Goal: Task Accomplishment & Management: Manage account settings

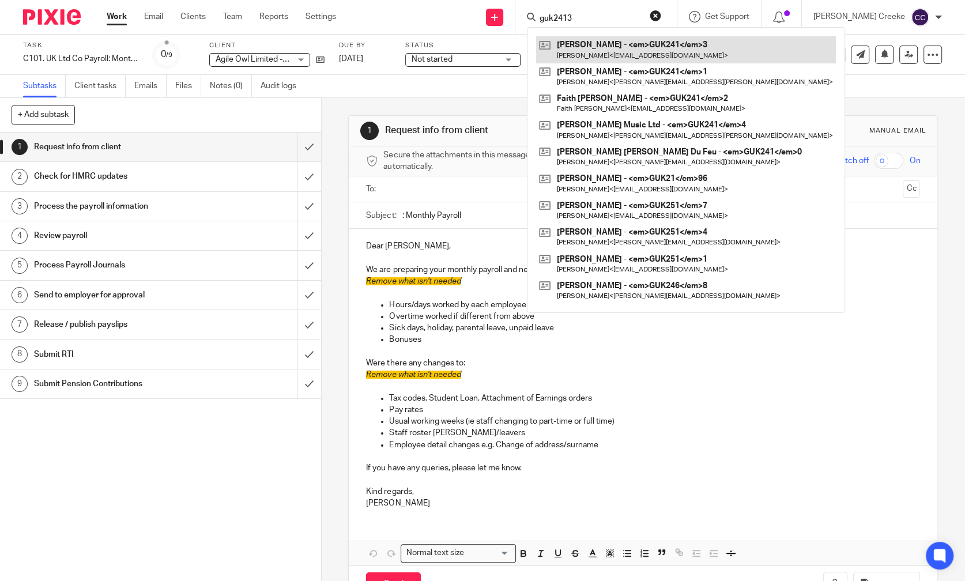
type input "guk2413"
click at [636, 45] on link at bounding box center [686, 49] width 300 height 27
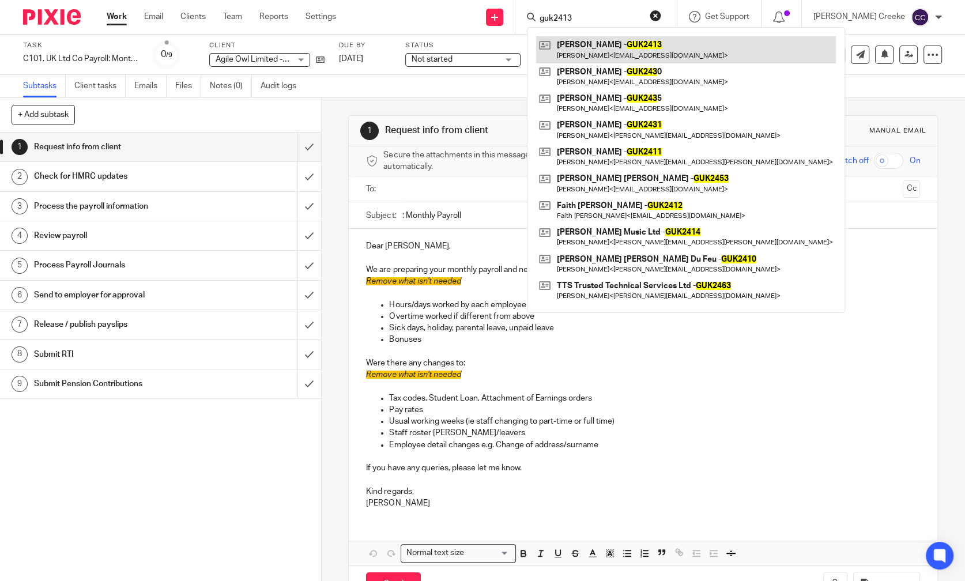
click at [628, 50] on link at bounding box center [686, 49] width 300 height 27
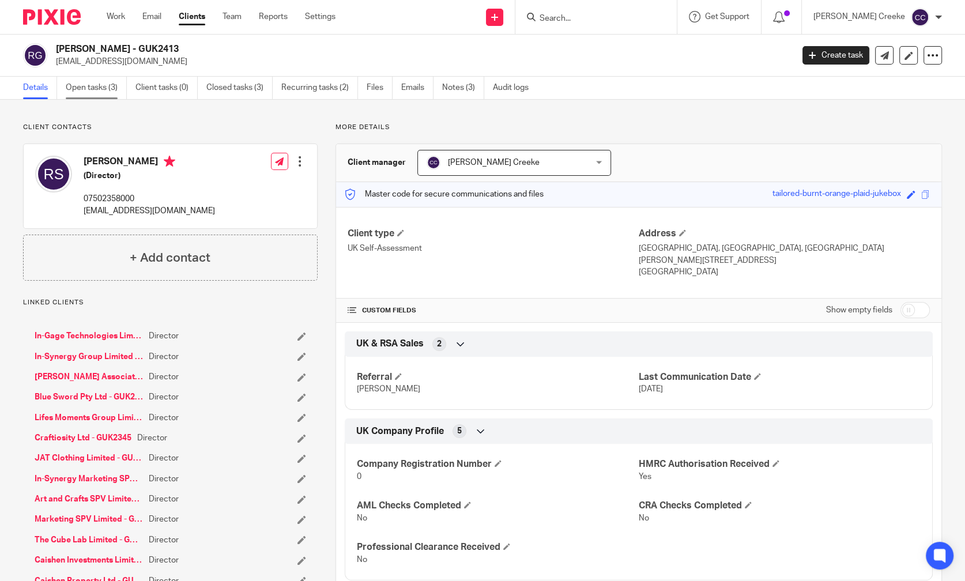
click at [101, 90] on link "Open tasks (3)" at bounding box center [96, 88] width 61 height 22
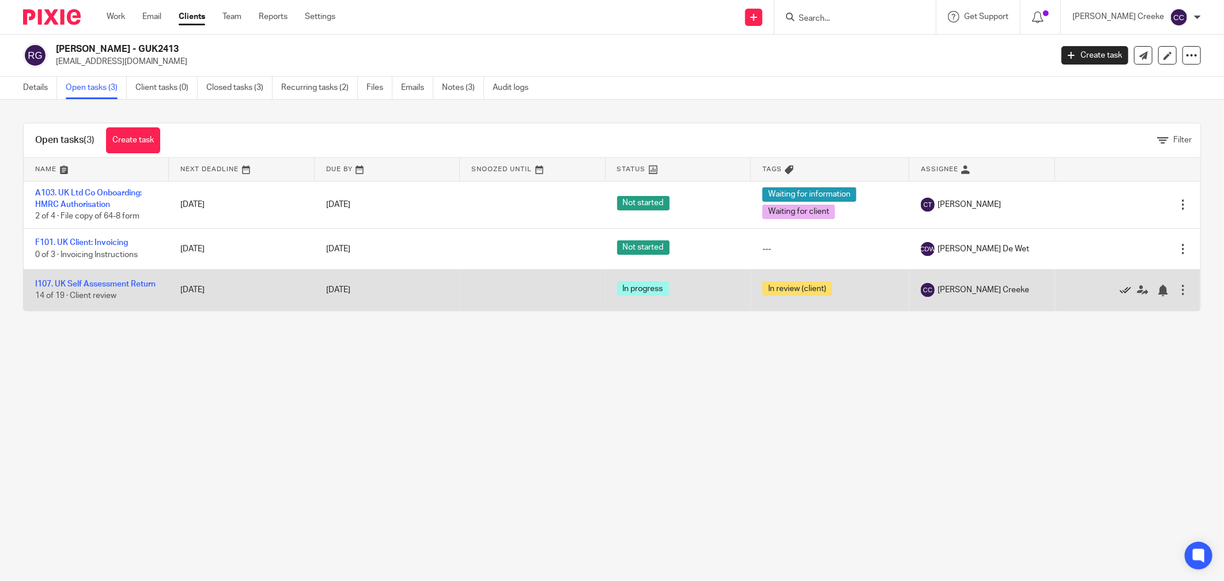
click at [964, 294] on icon at bounding box center [1126, 291] width 12 height 12
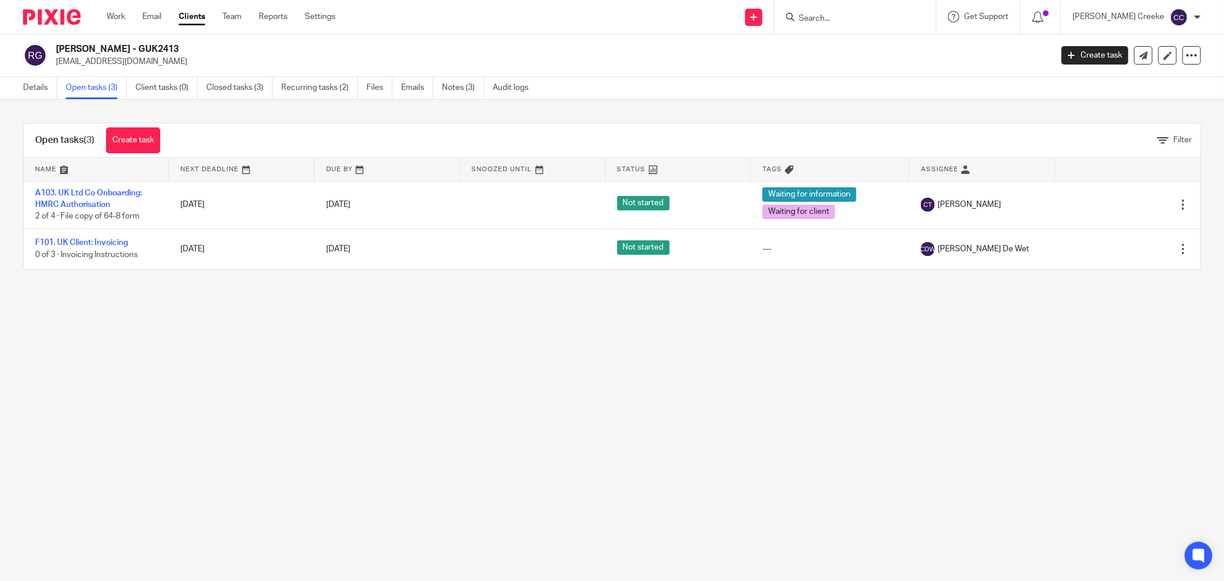
click at [797, 379] on main "Rodney Sheriff - GUK2413 rod@in-synergy.group Create task Export data Merge Arc…" at bounding box center [612, 290] width 1224 height 581
drag, startPoint x: 614, startPoint y: 432, endPoint x: 606, endPoint y: 410, distance: 23.3
click at [615, 432] on main "Rodney Sheriff - GUK2413 rod@in-synergy.group Create task Export data Merge Arc…" at bounding box center [612, 290] width 1224 height 581
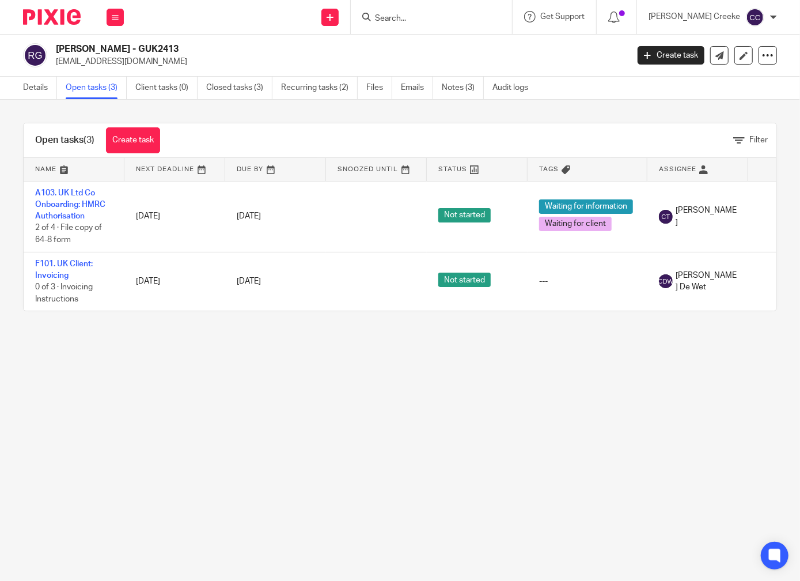
click at [510, 490] on main "Rodney Sheriff - GUK2413 rod@in-synergy.group Create task Export data Merge Arc…" at bounding box center [400, 290] width 800 height 581
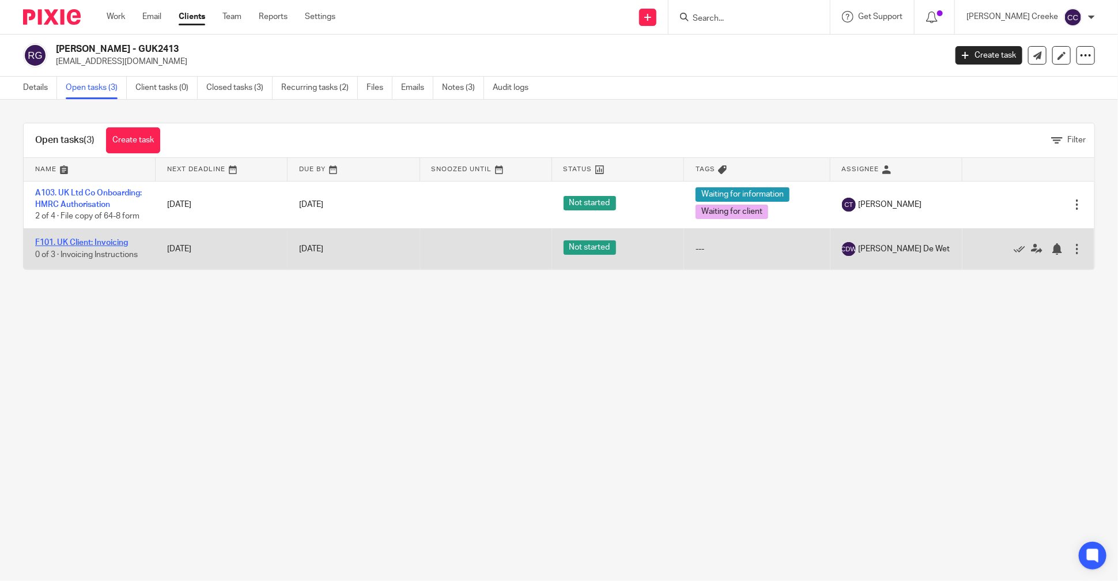
click at [90, 247] on link "F101. UK Client: Invoicing" at bounding box center [81, 243] width 93 height 8
click at [120, 247] on link "F101. UK Client: Invoicing" at bounding box center [81, 243] width 93 height 8
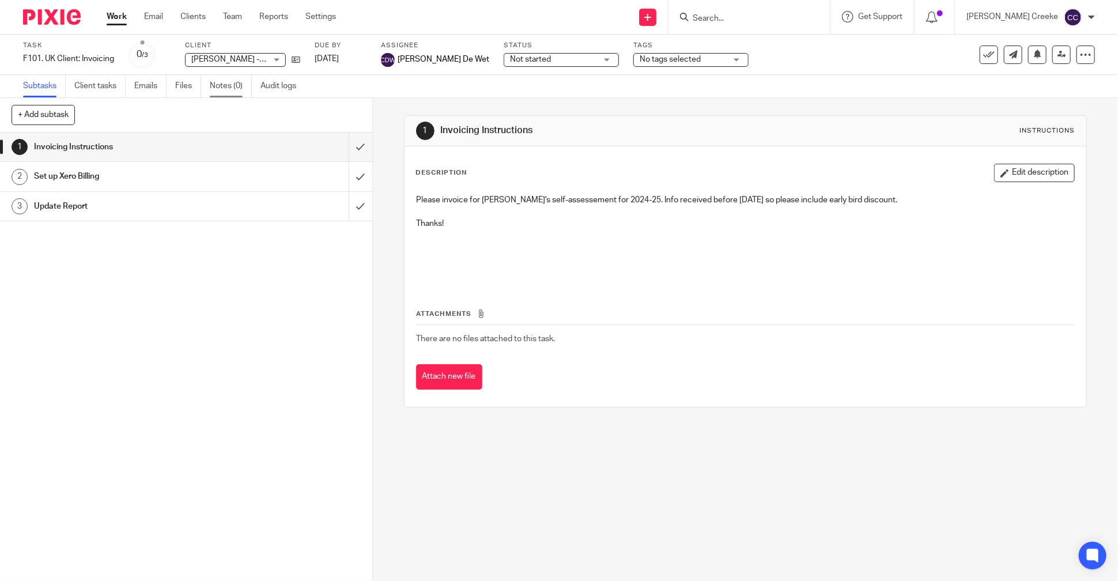
click at [240, 84] on link "Notes (0)" at bounding box center [231, 86] width 42 height 22
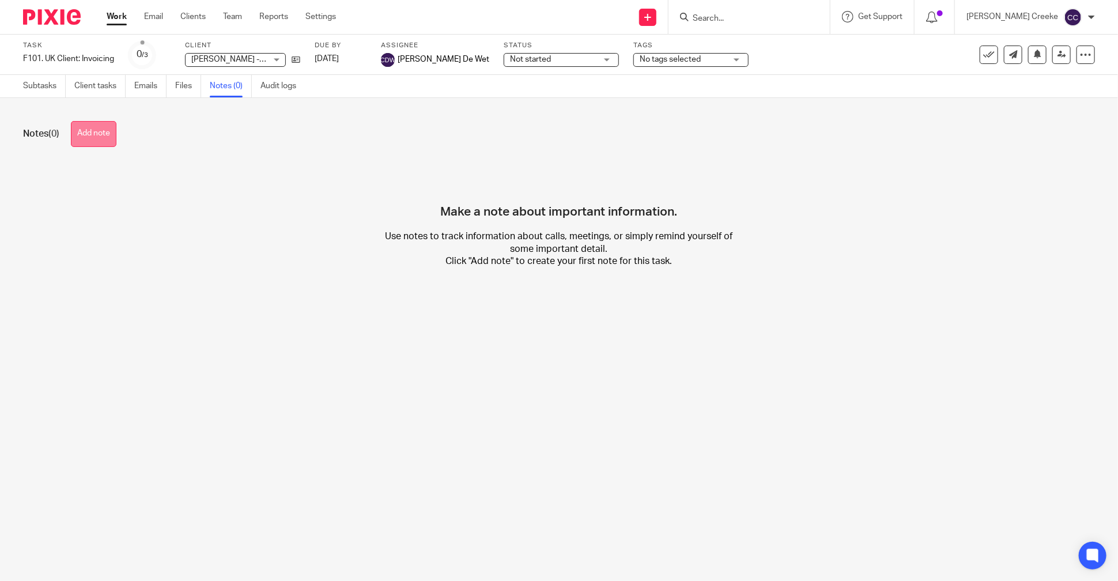
click at [100, 133] on button "Add note" at bounding box center [94, 134] width 46 height 26
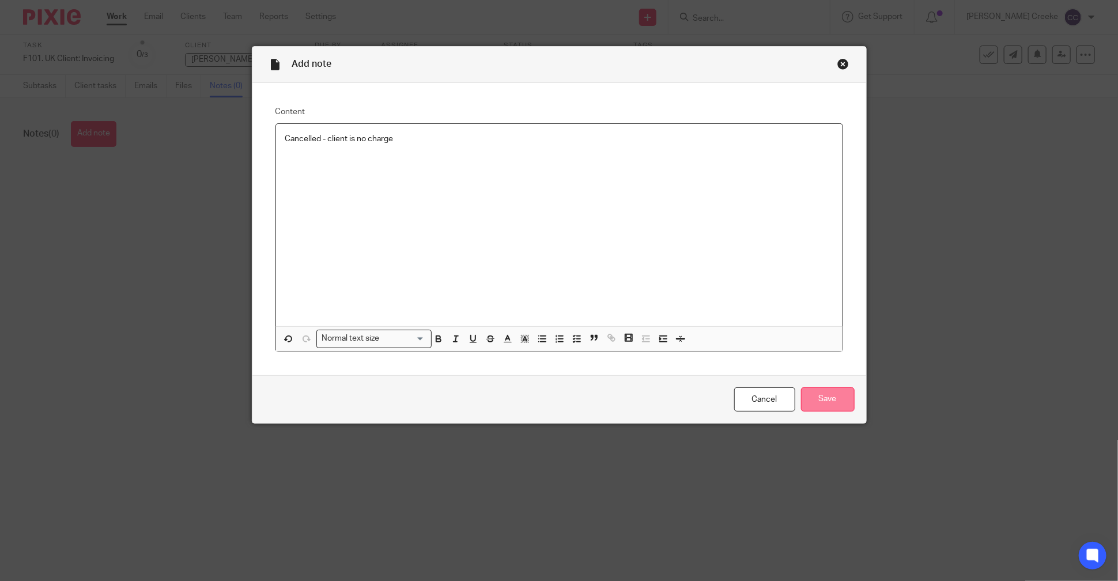
click at [811, 400] on input "Save" at bounding box center [828, 399] width 54 height 25
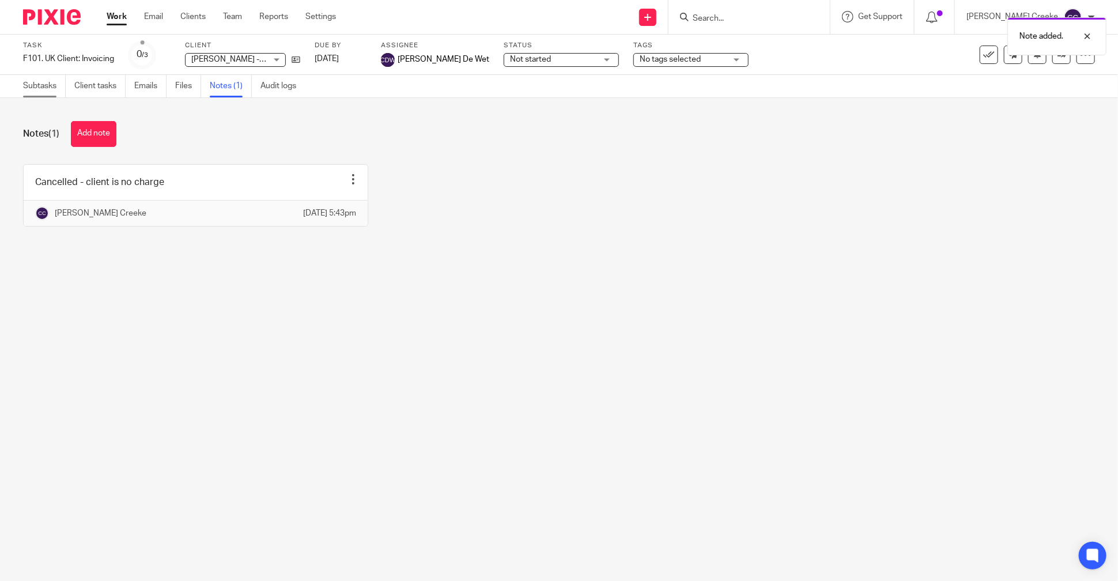
click at [41, 88] on link "Subtasks" at bounding box center [44, 86] width 43 height 22
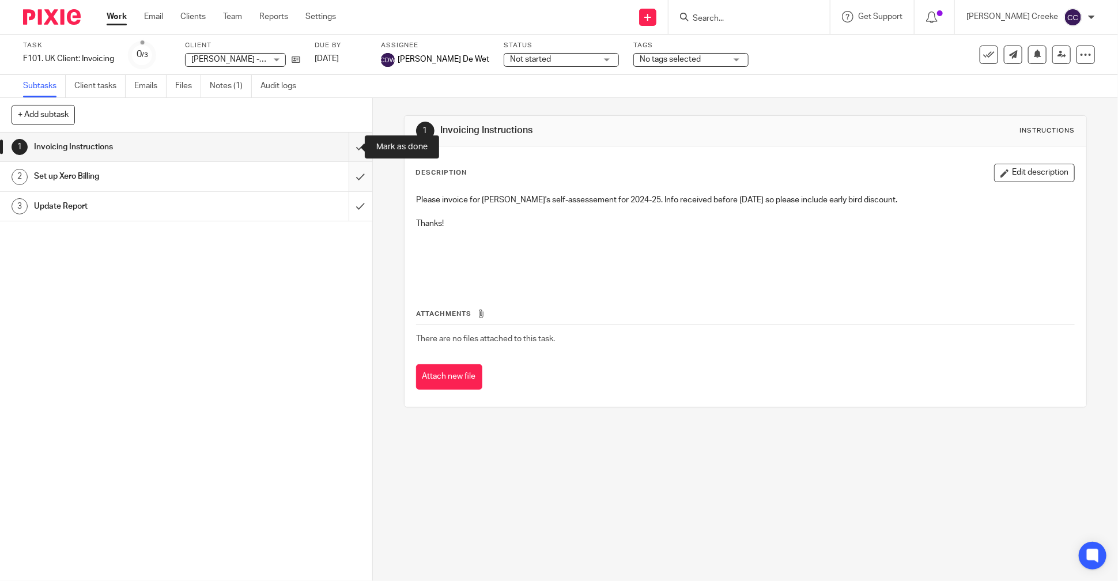
drag, startPoint x: 352, startPoint y: 146, endPoint x: 349, endPoint y: 163, distance: 17.0
click at [351, 148] on input "submit" at bounding box center [186, 147] width 372 height 29
click at [349, 173] on input "submit" at bounding box center [186, 176] width 372 height 29
click at [350, 201] on input "submit" at bounding box center [186, 206] width 372 height 29
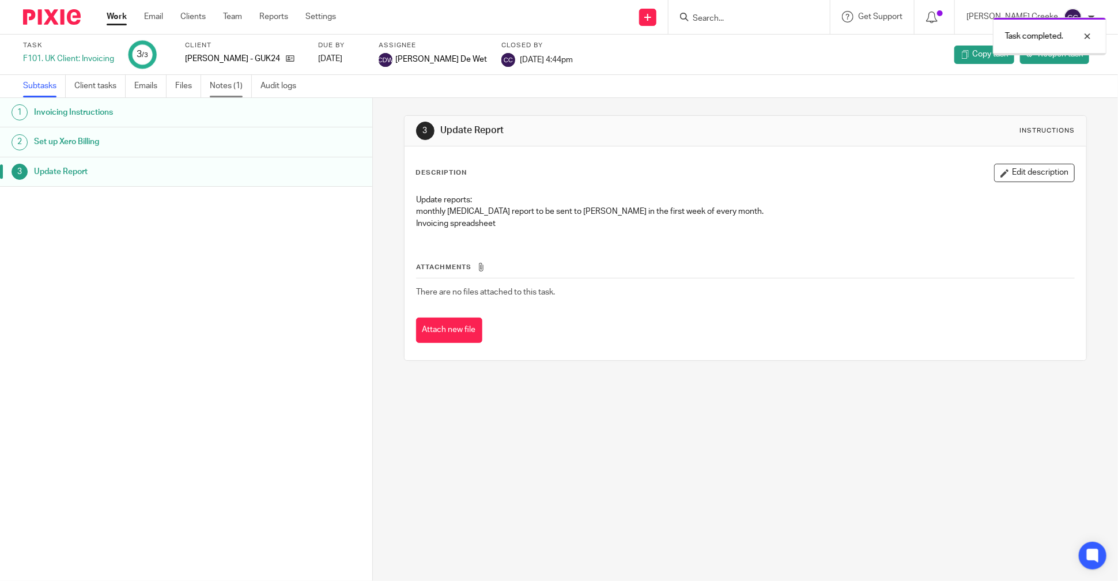
click at [230, 81] on link "Notes (1)" at bounding box center [231, 86] width 42 height 22
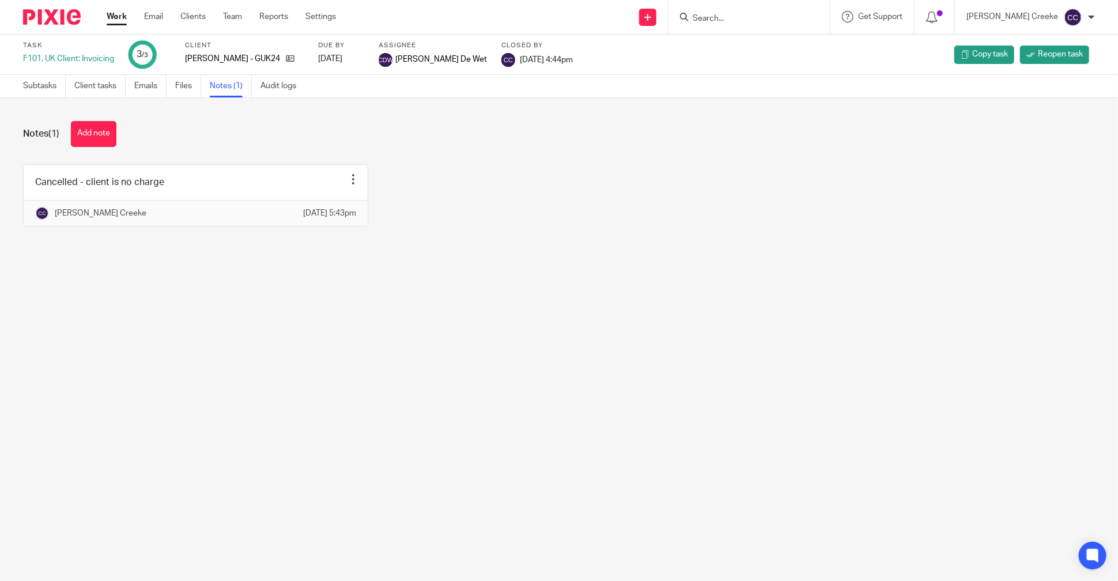
click at [740, 16] on input "Search" at bounding box center [743, 19] width 104 height 10
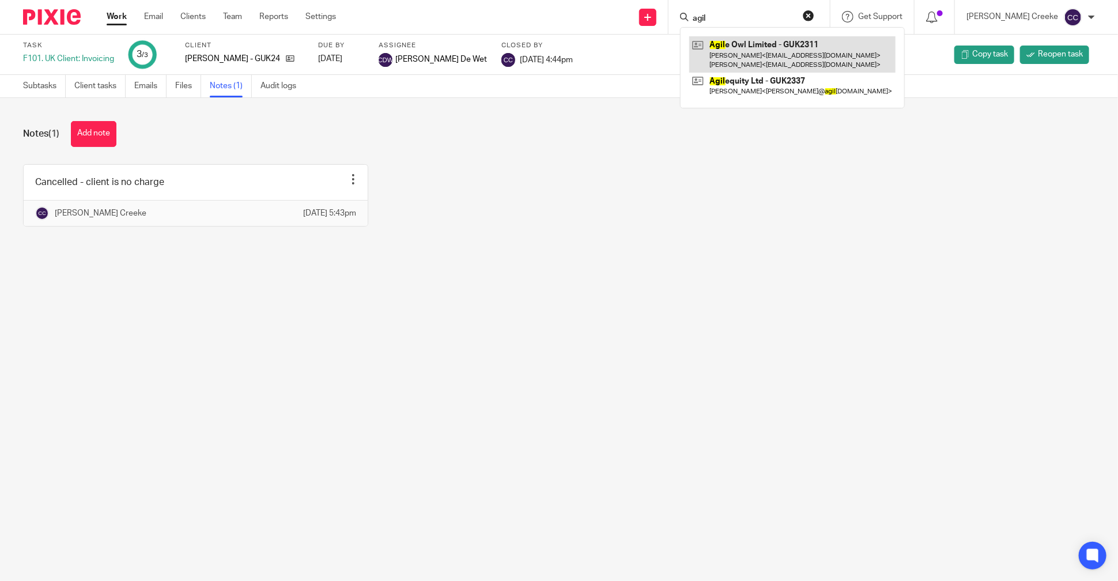
type input "agil"
click at [772, 46] on link at bounding box center [792, 54] width 206 height 36
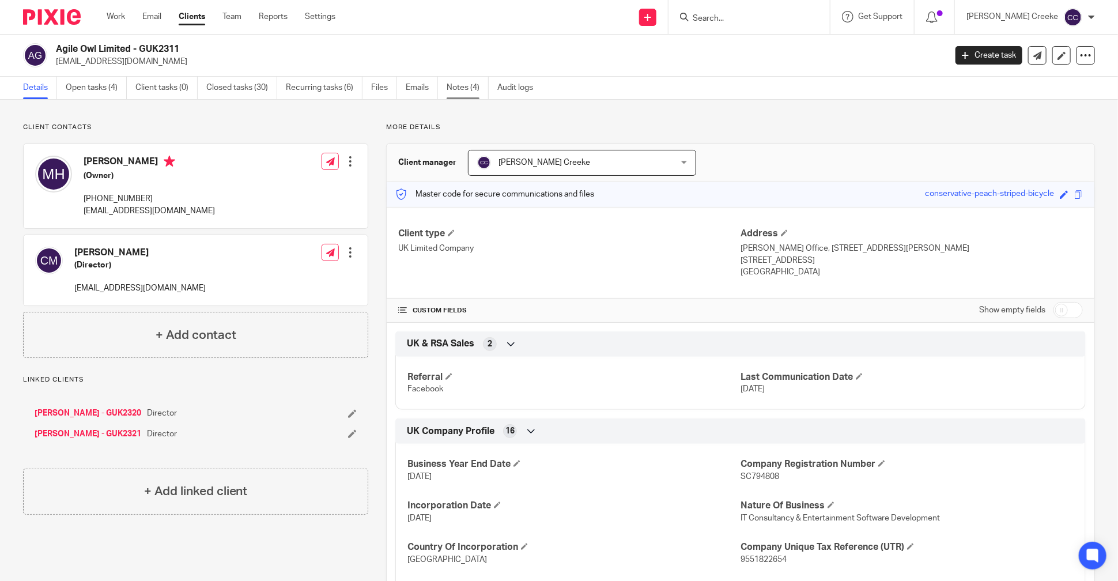
click at [471, 86] on link "Notes (4)" at bounding box center [468, 88] width 42 height 22
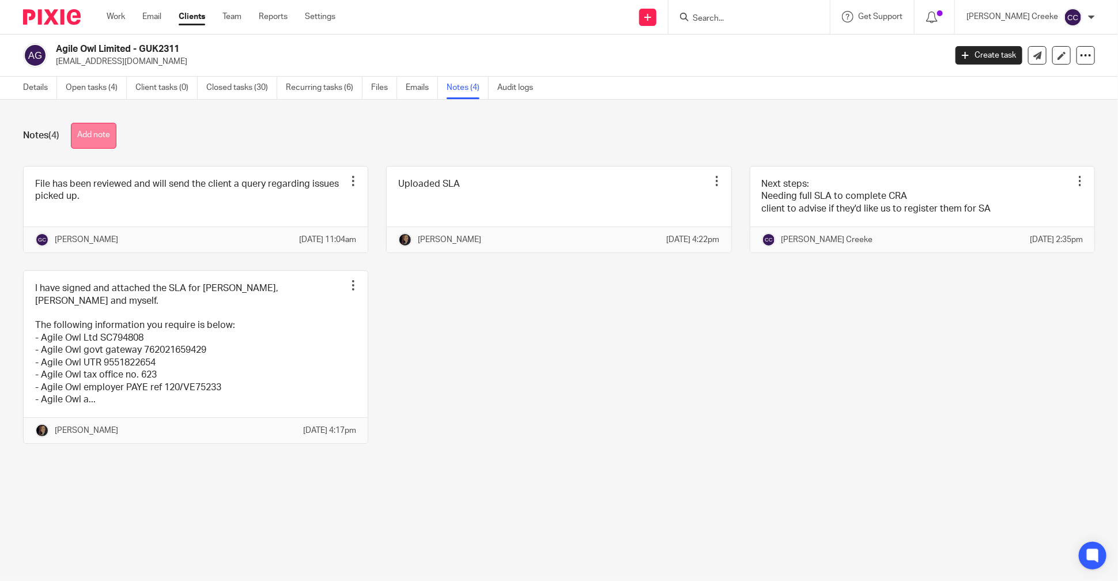
click at [108, 138] on button "Add note" at bounding box center [94, 136] width 46 height 26
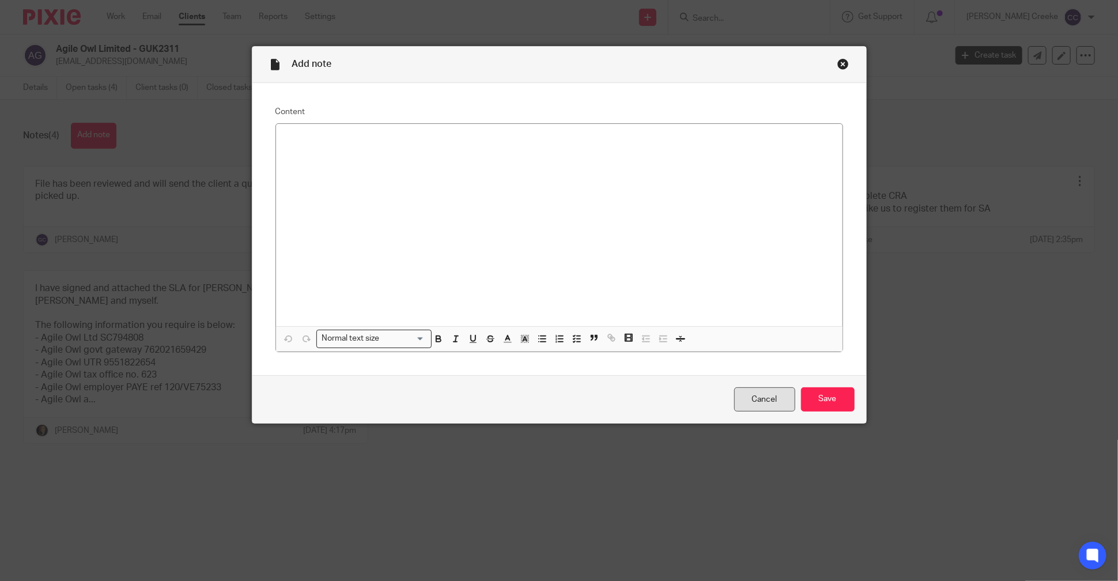
click at [752, 409] on link "Cancel" at bounding box center [764, 399] width 61 height 25
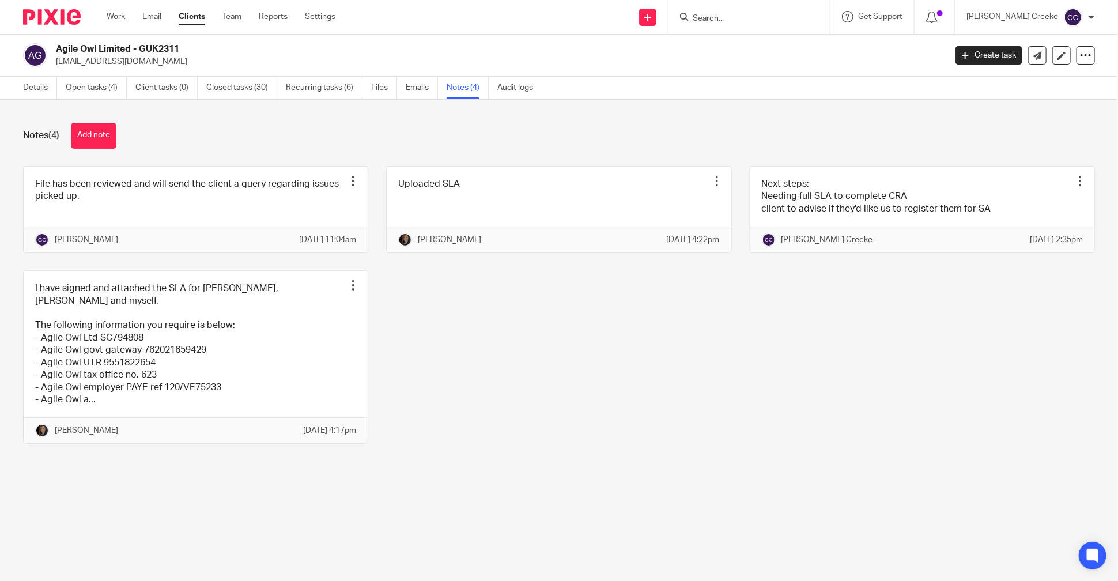
drag, startPoint x: 701, startPoint y: 474, endPoint x: 691, endPoint y: 467, distance: 12.3
click at [700, 474] on div "Notes (4) Add note File has been reviewed and will send the client a query rega…" at bounding box center [559, 292] width 1118 height 384
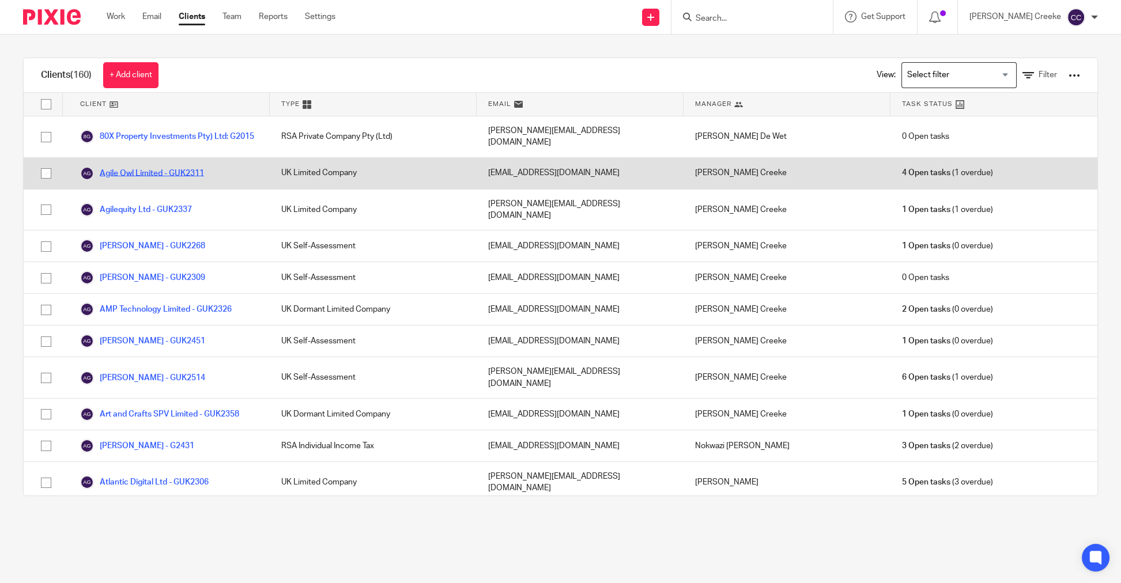
click at [178, 174] on link "Agile Owl Limited - GUK2311" at bounding box center [142, 174] width 124 height 14
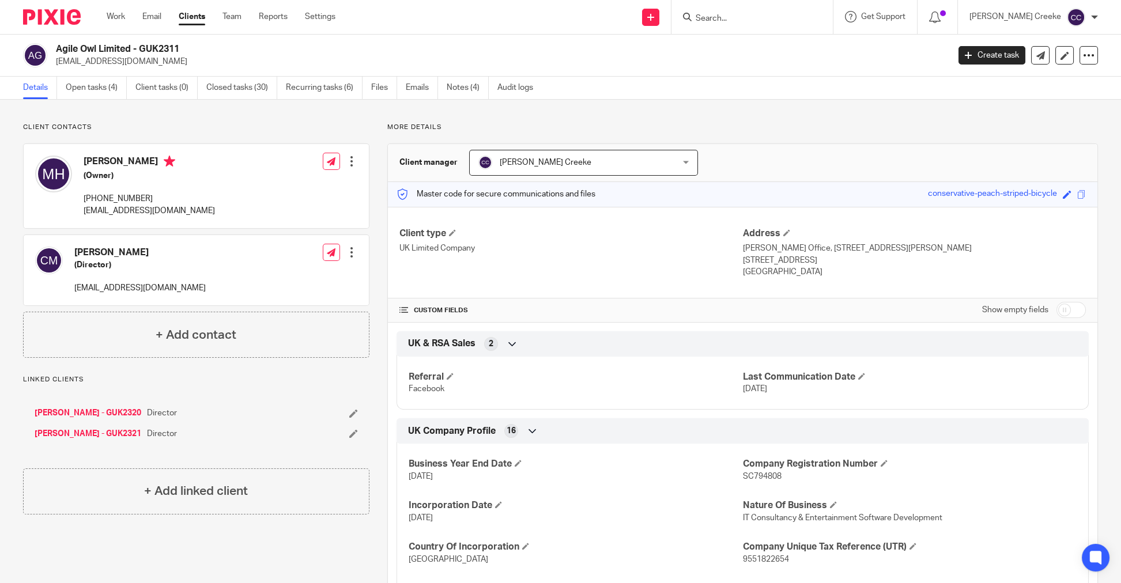
drag, startPoint x: 633, startPoint y: 139, endPoint x: 637, endPoint y: 133, distance: 6.7
click at [63, 411] on link "[PERSON_NAME] - GUK2320" at bounding box center [88, 413] width 107 height 12
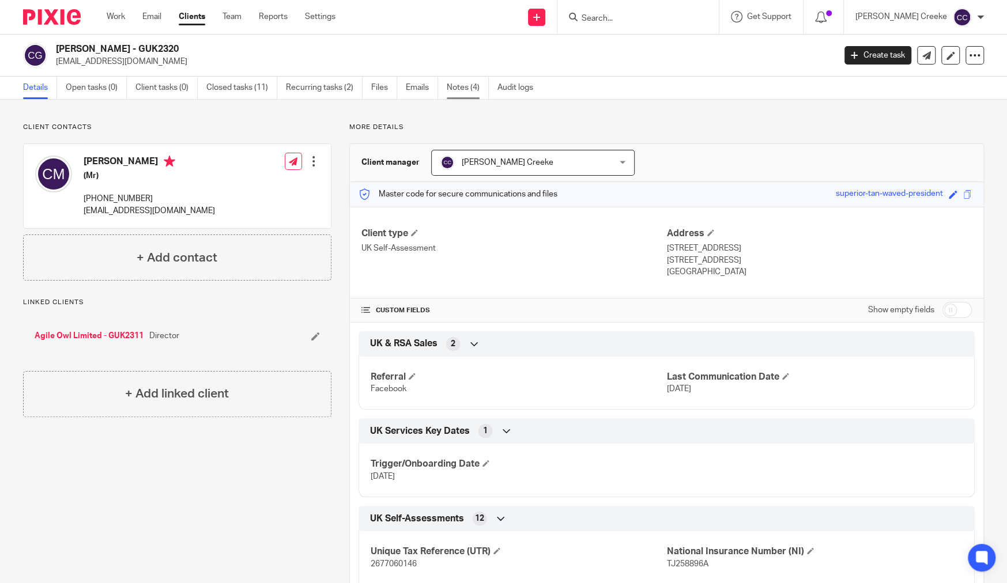
click at [448, 86] on link "Notes (4)" at bounding box center [468, 88] width 42 height 22
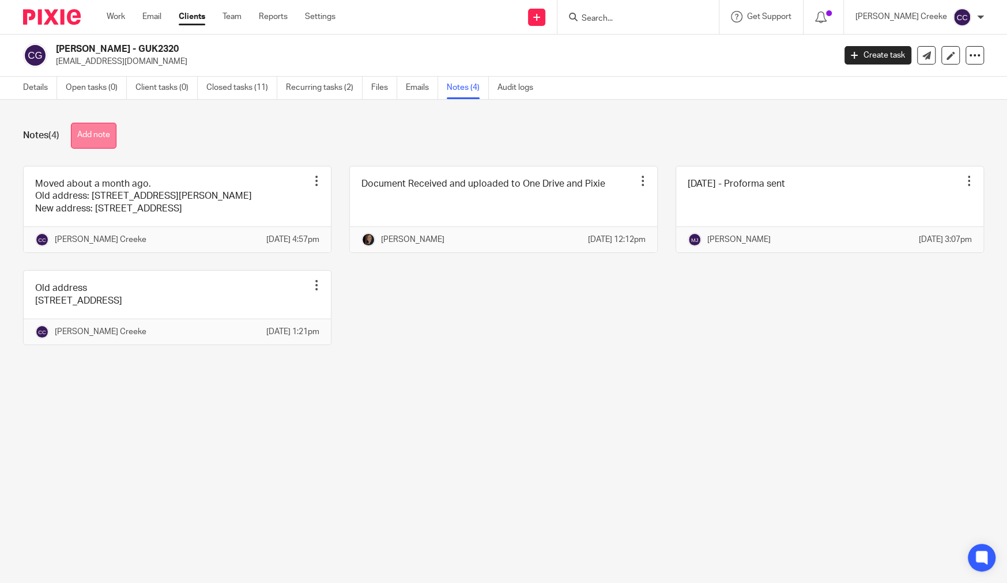
click at [100, 138] on button "Add note" at bounding box center [94, 136] width 46 height 26
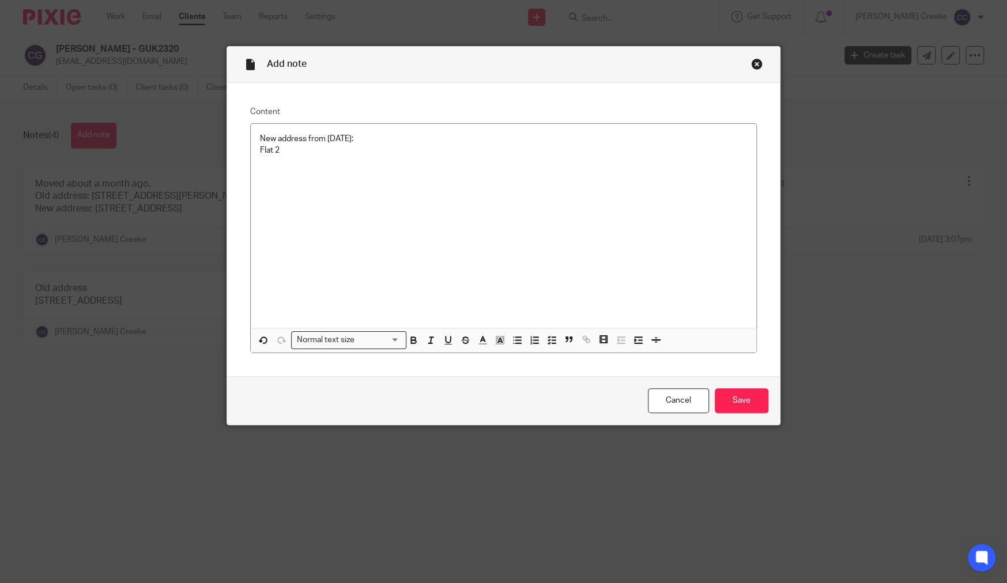
click at [294, 158] on div "New address from 21/10/2025: Flat 2" at bounding box center [503, 226] width 505 height 204
click at [742, 405] on input "Save" at bounding box center [741, 400] width 54 height 25
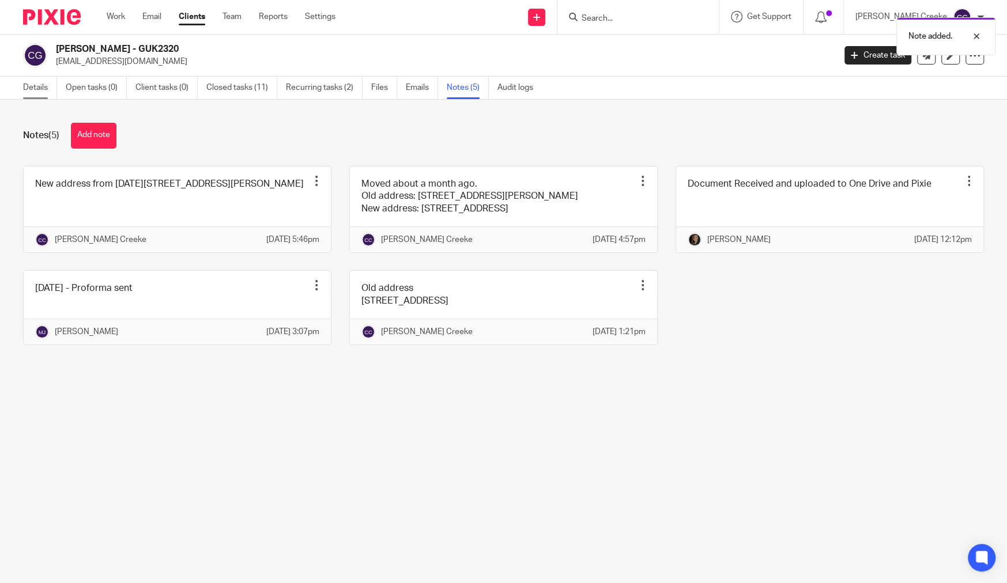
click at [43, 90] on link "Details" at bounding box center [40, 88] width 34 height 22
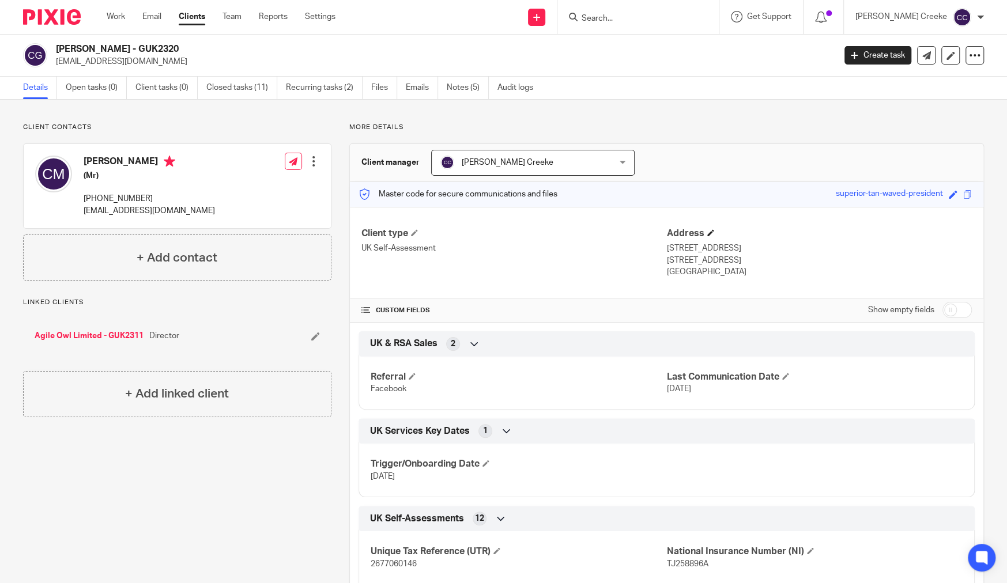
click at [706, 228] on h4 "Address" at bounding box center [819, 234] width 305 height 12
click at [707, 230] on span at bounding box center [710, 232] width 7 height 7
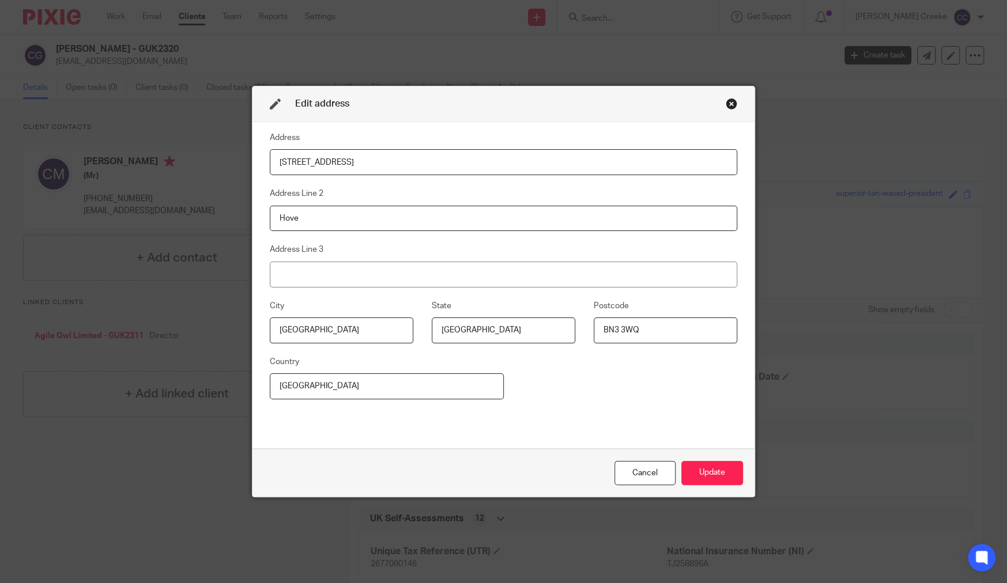
drag, startPoint x: 470, startPoint y: 162, endPoint x: 215, endPoint y: 152, distance: 254.9
click at [215, 152] on div "Edit address Address 48b Clarendon Road Address Line 2 Hove Address Line 3 City…" at bounding box center [503, 291] width 1007 height 583
paste input "Flat 2 Chester Court"
type input "Flat [STREET_ADDRESS][PERSON_NAME]"
click at [362, 211] on input "Hove" at bounding box center [504, 219] width 468 height 26
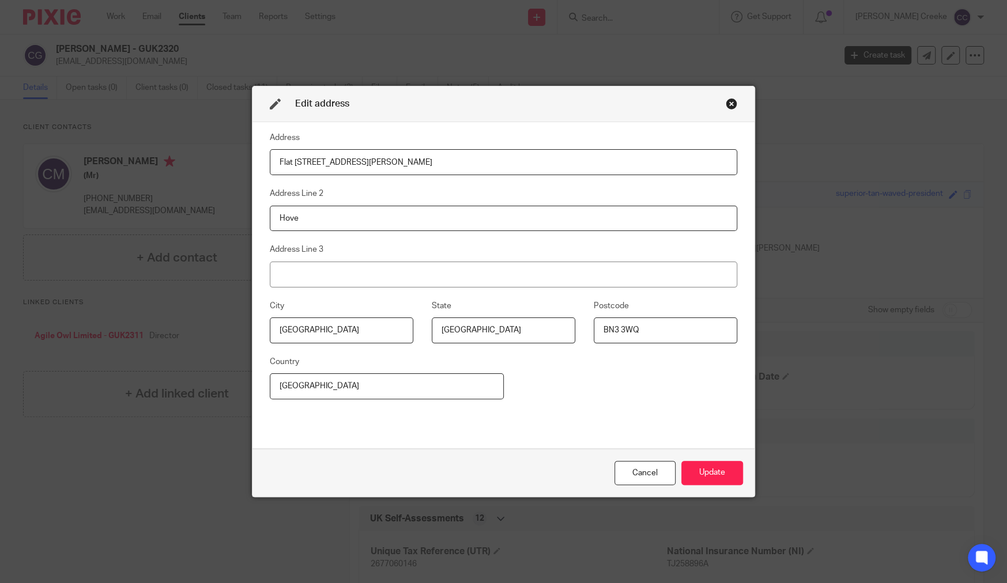
drag, startPoint x: 332, startPoint y: 223, endPoint x: 248, endPoint y: 218, distance: 83.7
click at [229, 218] on div "Edit address Address Flat 2 Chester Court Address Line 2 Hove Address Line 3 Ci…" at bounding box center [503, 291] width 1007 height 583
paste input "3 Sussex Squar"
type input "[STREET_ADDRESS]"
paste input "[GEOGRAPHIC_DATA]"
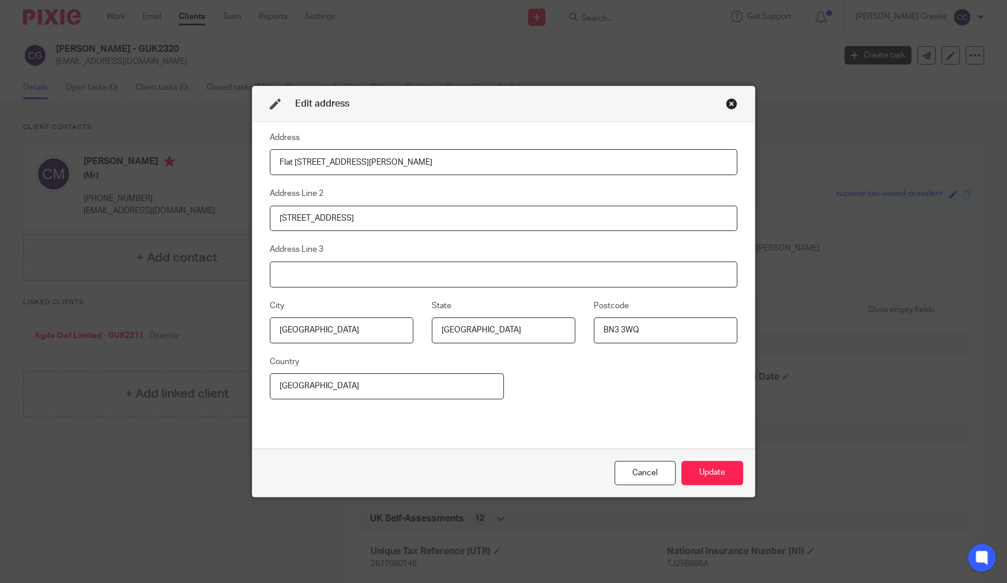
type input "Brighton"
drag, startPoint x: 244, startPoint y: 254, endPoint x: 225, endPoint y: 249, distance: 19.0
click at [224, 248] on div "Edit address Address Flat 2 Chester Court Address Line 2 3 Sussex Square Addres…" at bounding box center [503, 291] width 1007 height 583
drag, startPoint x: 257, startPoint y: 328, endPoint x: 241, endPoint y: 322, distance: 16.6
click at [240, 322] on div "Edit address Address Flat 2 Chester Court Address Line 2 3 Sussex Square Addres…" at bounding box center [503, 291] width 1007 height 583
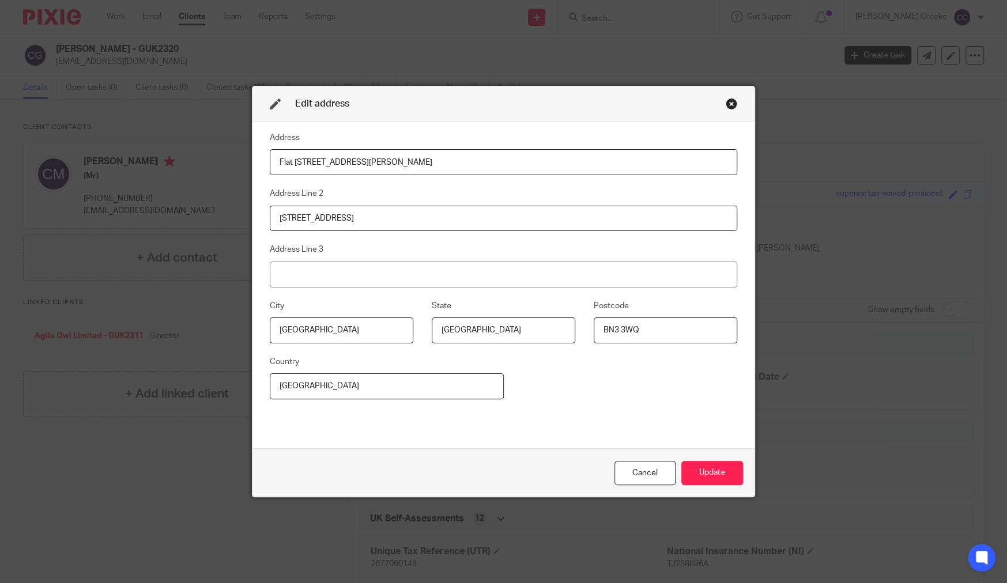
paste input "Brighton"
type input "Brighton"
drag, startPoint x: 644, startPoint y: 331, endPoint x: 606, endPoint y: 324, distance: 39.2
click at [575, 324] on fieldset "Postcode BN3 3WQ" at bounding box center [656, 321] width 162 height 44
paste input "2 1FJ"
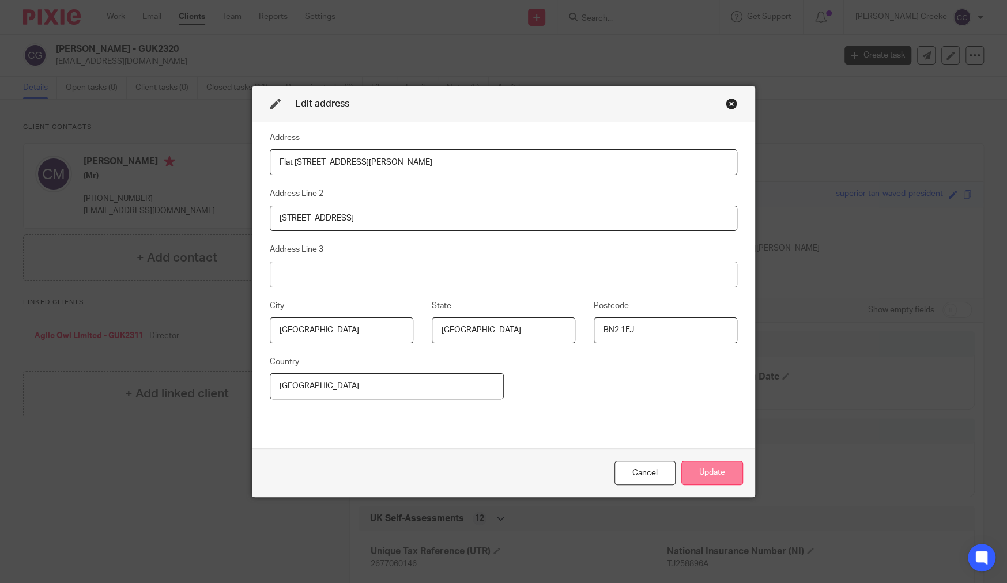
type input "BN2 1FJ"
click at [715, 471] on button "Update" at bounding box center [712, 473] width 62 height 25
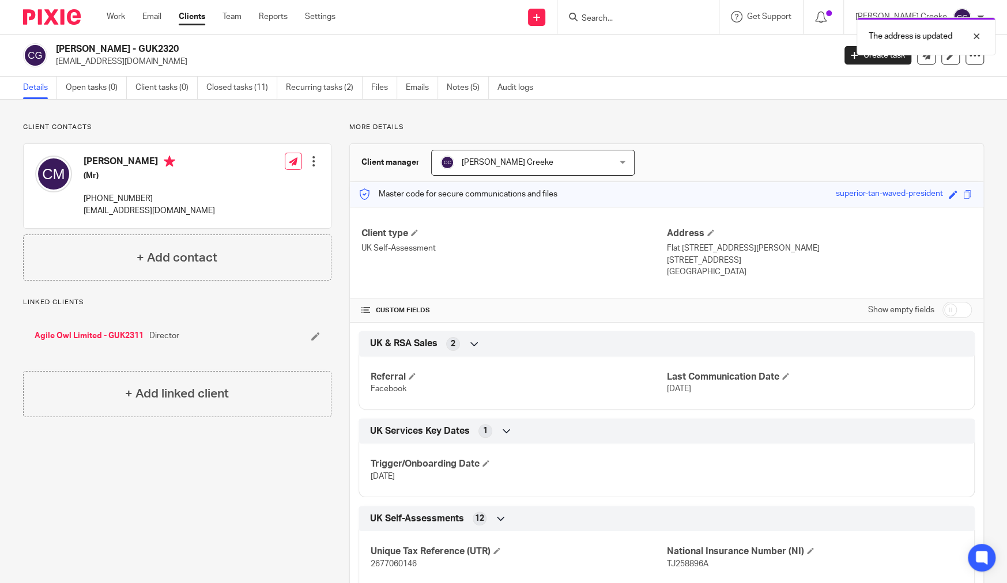
click at [94, 337] on link "Agile Owl Limited - GUK2311" at bounding box center [89, 336] width 109 height 12
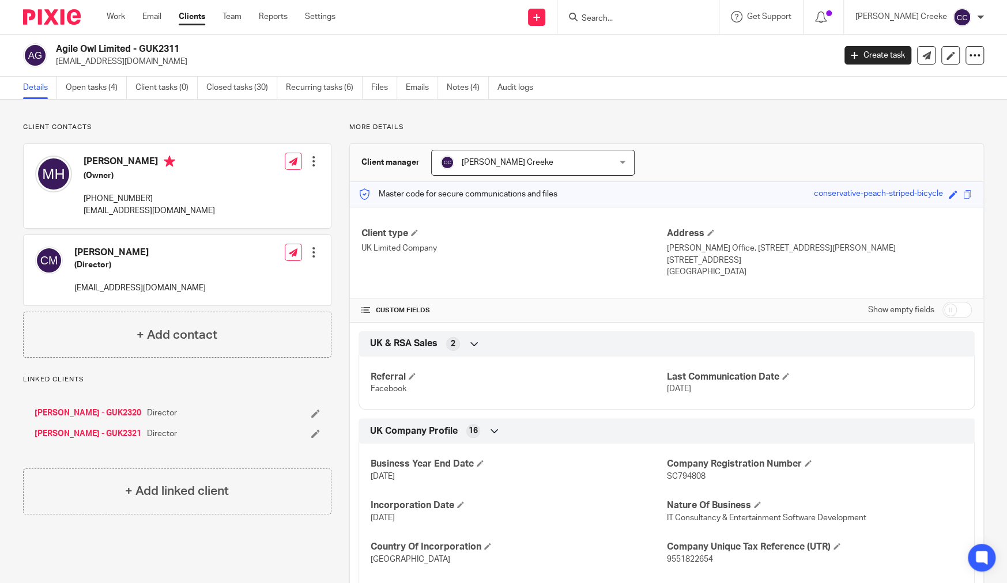
click at [88, 432] on link "[PERSON_NAME] - GUK2321" at bounding box center [88, 434] width 107 height 12
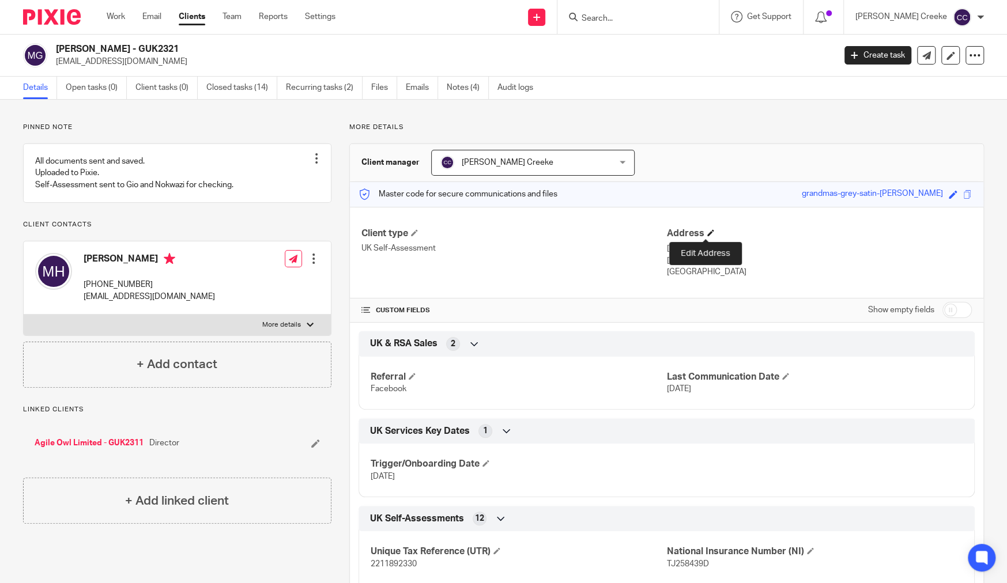
click at [707, 232] on span at bounding box center [710, 232] width 7 height 7
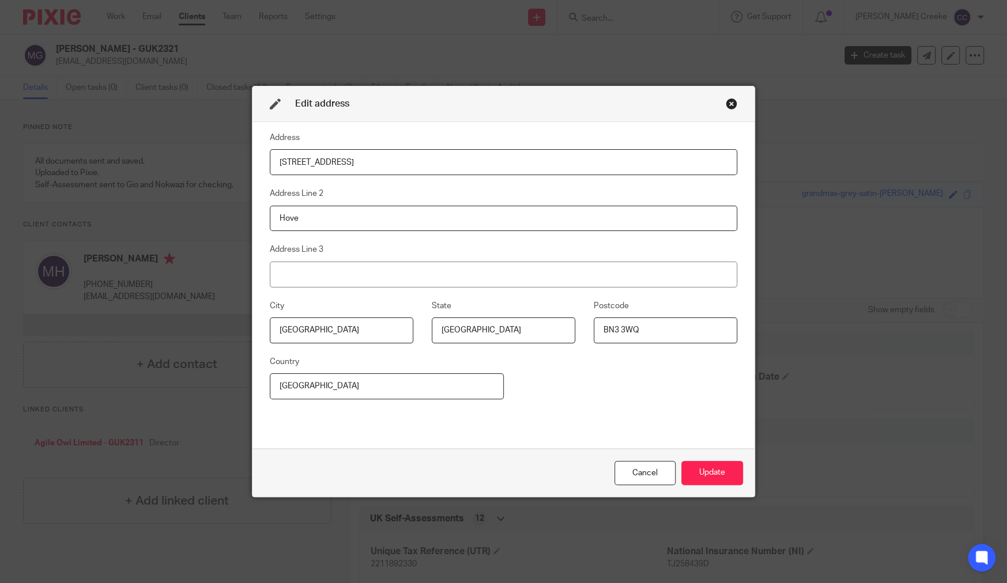
drag, startPoint x: 530, startPoint y: 334, endPoint x: 569, endPoint y: 331, distance: 39.9
click at [547, 330] on div "City East Sussex State United Kingdom Postcode BN3 3WQ" at bounding box center [495, 327] width 486 height 56
paste input "2 1FJ"
type input "BN2 1FJ"
drag, startPoint x: 385, startPoint y: 160, endPoint x: 259, endPoint y: 155, distance: 126.3
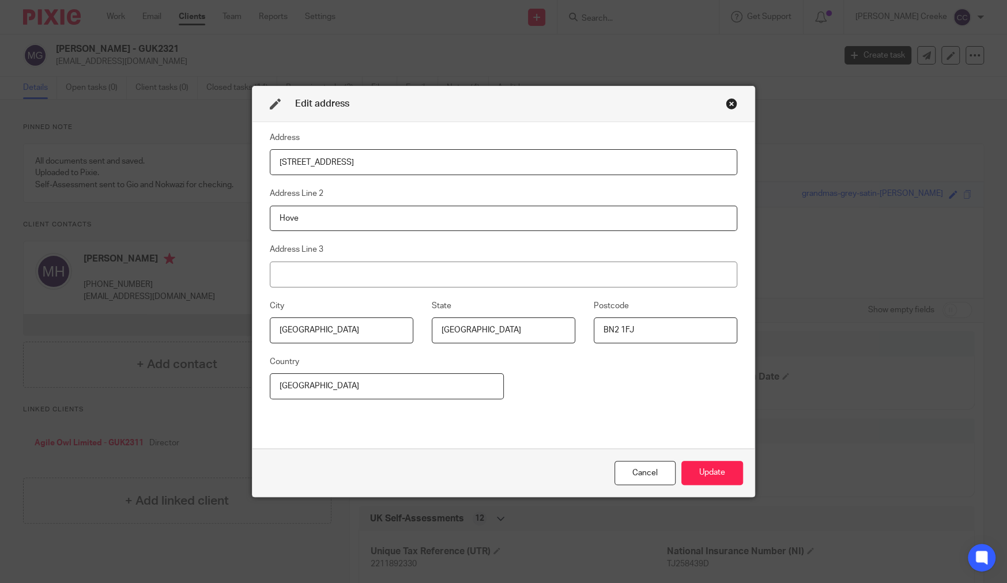
click at [240, 146] on div "Edit address Address 48b Clarendon Road Address Line 2 Hove Address Line 3 City…" at bounding box center [503, 291] width 1007 height 583
paste input "Flat 2 Chester Court"
type input "Flat 2 Chester Court"
drag, startPoint x: 239, startPoint y: 219, endPoint x: 233, endPoint y: 217, distance: 6.7
click at [233, 217] on div "Edit address Address Flat 2 Chester Court Address Line 2 Hove Address Line 3 Ci…" at bounding box center [503, 291] width 1007 height 583
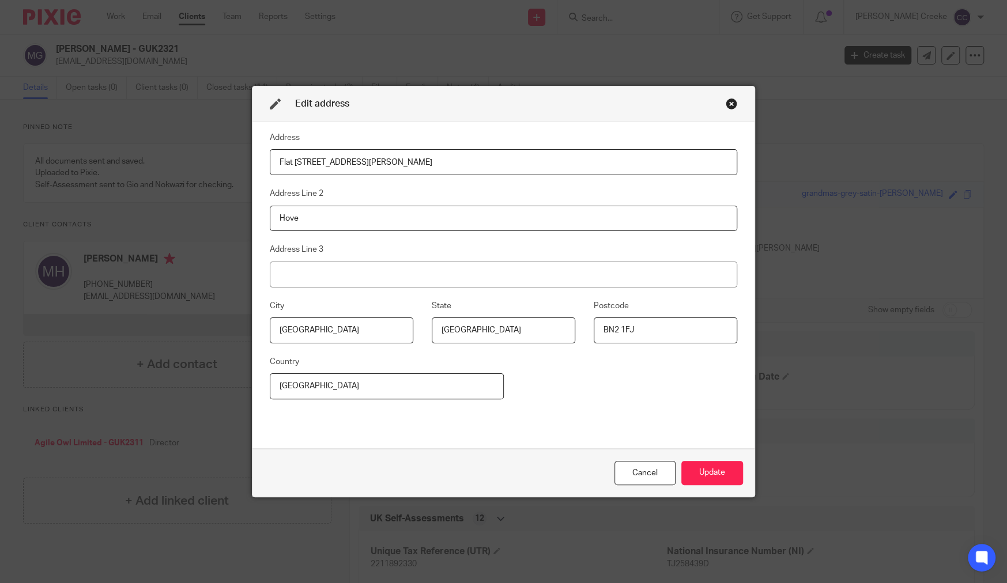
paste input "3 Sussex Squar"
type input "3 Sussex Square"
drag, startPoint x: 360, startPoint y: 324, endPoint x: 254, endPoint y: 325, distance: 105.4
click at [252, 326] on fieldset "City East Sussex" at bounding box center [333, 321] width 162 height 44
paste input "Brighton"
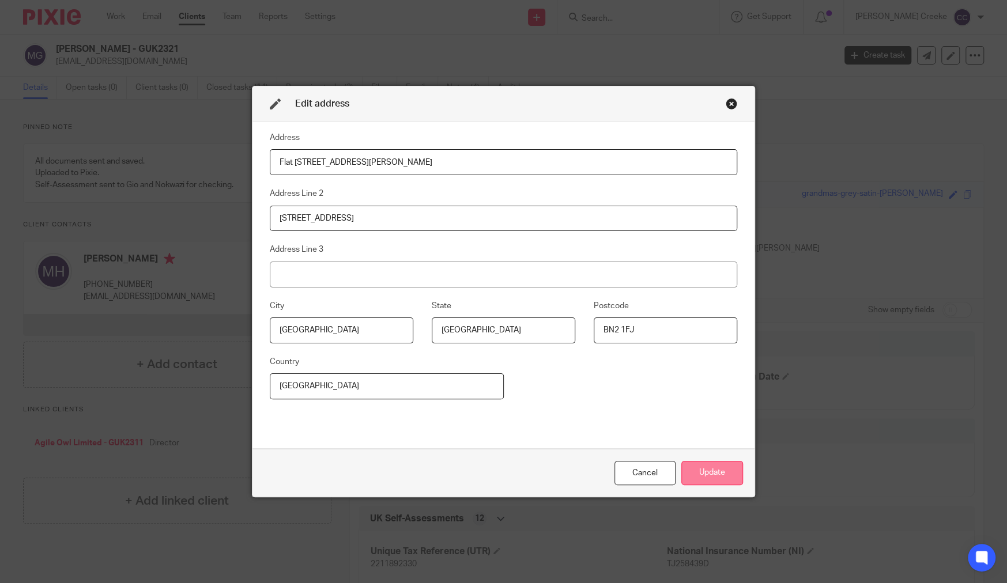
type input "Brighton"
drag, startPoint x: 716, startPoint y: 469, endPoint x: 723, endPoint y: 464, distance: 7.8
click at [716, 470] on button "Update" at bounding box center [712, 473] width 62 height 25
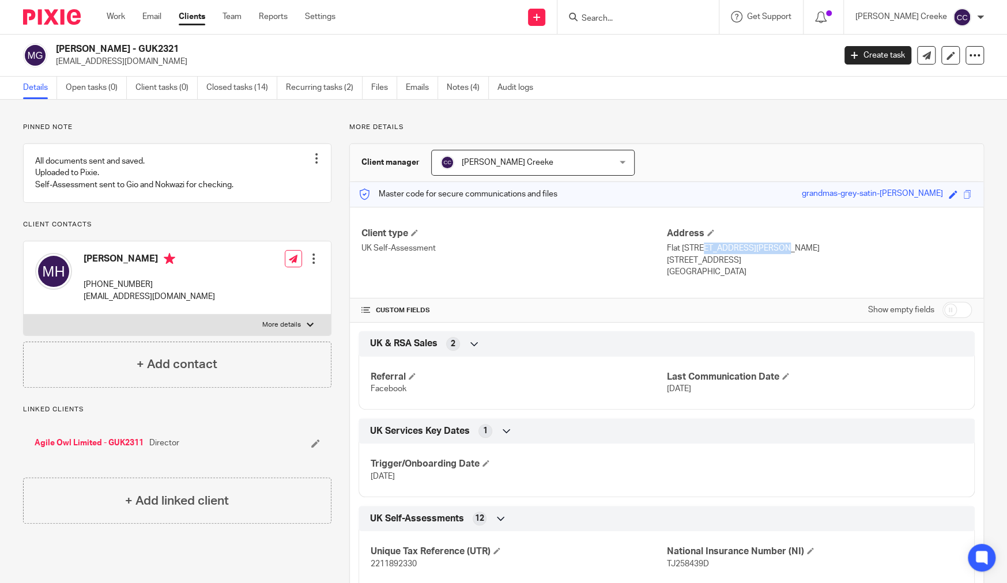
drag, startPoint x: 731, startPoint y: 248, endPoint x: 708, endPoint y: 251, distance: 23.8
click at [667, 247] on p "Flat 2 Chester Court, 3 Sussex Square" at bounding box center [819, 249] width 305 height 12
drag, startPoint x: 733, startPoint y: 248, endPoint x: 664, endPoint y: 248, distance: 69.7
click at [667, 248] on p "Flat 2 Chester Court, 3 Sussex Square" at bounding box center [819, 249] width 305 height 12
copy p "Flat 2 Chester Court"
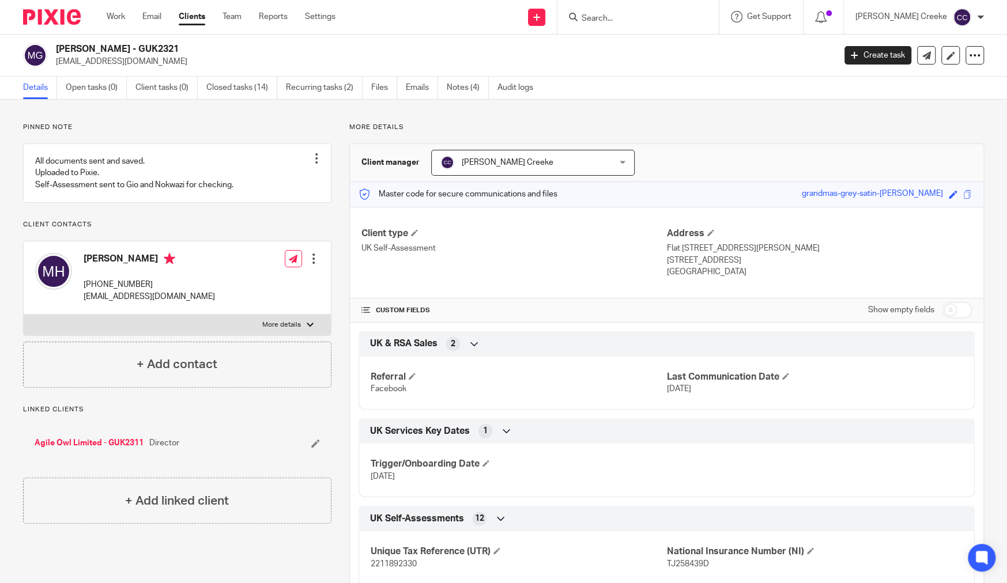
click at [757, 279] on div "Client type UK Self-Assessment Address Flat 2 Chester Court, 3 Sussex Square Br…" at bounding box center [666, 253] width 633 height 92
drag, startPoint x: 738, startPoint y: 247, endPoint x: 795, endPoint y: 248, distance: 57.1
click at [795, 248] on p "Flat 2 Chester Court, 3 Sussex Square" at bounding box center [819, 249] width 305 height 12
copy p "3 Sussex Square"
click at [677, 261] on p "Brighton, United Kingdom, BN2 1FJ" at bounding box center [819, 261] width 305 height 12
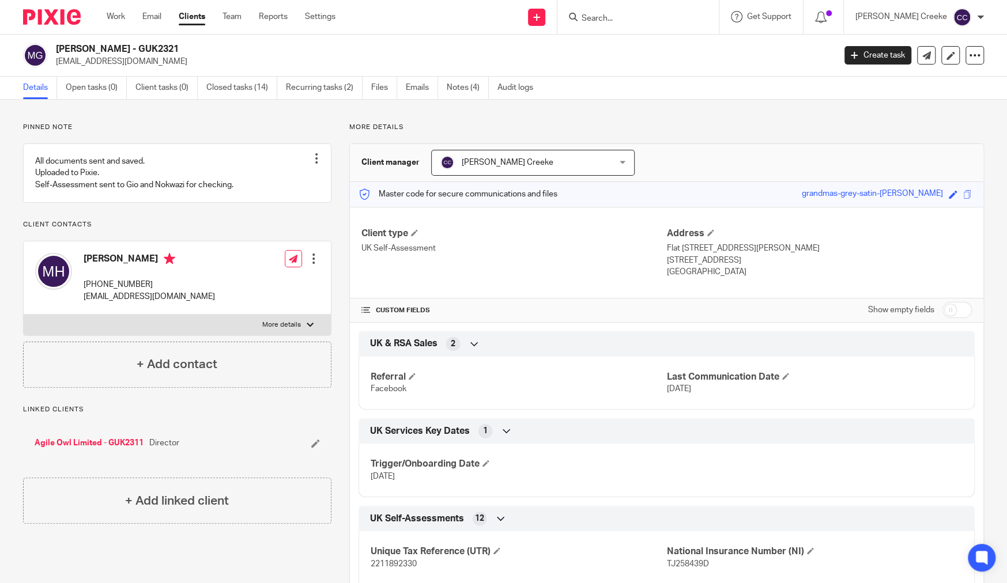
click at [679, 260] on p "Brighton, United Kingdom, BN2 1FJ" at bounding box center [819, 261] width 305 height 12
click at [680, 259] on p "Brighton, United Kingdom, BN2 1FJ" at bounding box center [819, 261] width 305 height 12
copy p "Brighton"
drag, startPoint x: 763, startPoint y: 279, endPoint x: 766, endPoint y: 265, distance: 14.1
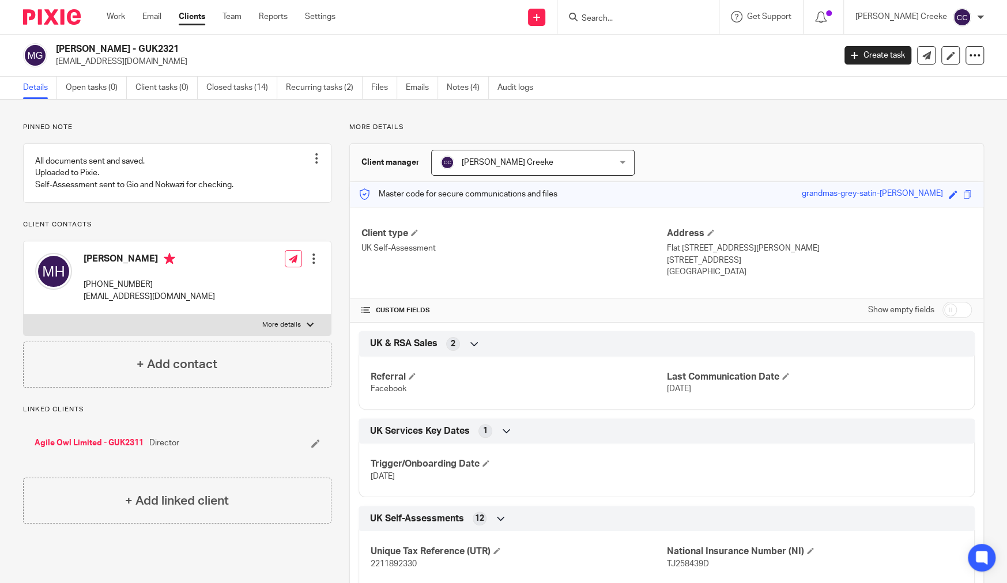
click at [764, 278] on div "Client type UK Self-Assessment Address Flat 2 Chester Court, 3 Sussex Square Br…" at bounding box center [666, 253] width 633 height 92
click at [796, 262] on p "Brighton, United Kingdom, BN2 1FJ" at bounding box center [819, 261] width 305 height 12
copy p "BN2 1FJ"
click at [101, 449] on link "Agile Owl Limited - GUK2311" at bounding box center [89, 443] width 109 height 12
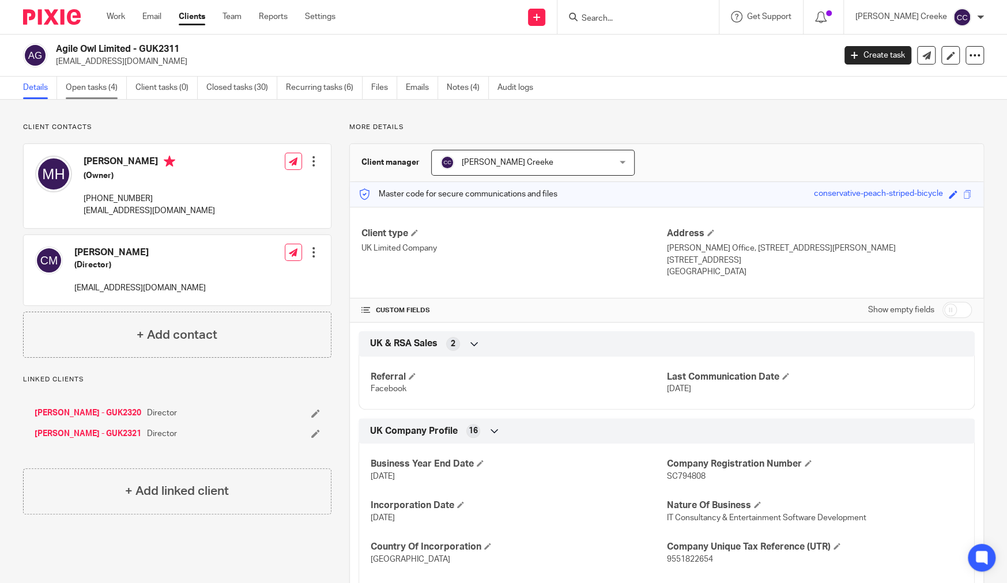
click at [88, 94] on link "Open tasks (4)" at bounding box center [96, 88] width 61 height 22
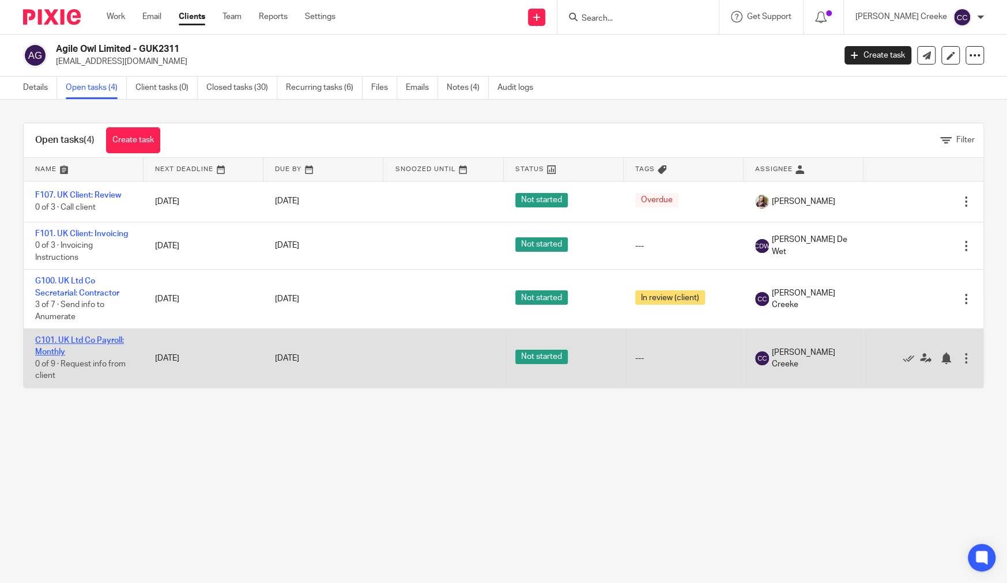
click at [90, 340] on link "C101. UK Ltd Co Payroll: Monthly" at bounding box center [79, 346] width 89 height 20
click at [86, 339] on link "C101. UK Ltd Co Payroll: Monthly" at bounding box center [79, 346] width 89 height 20
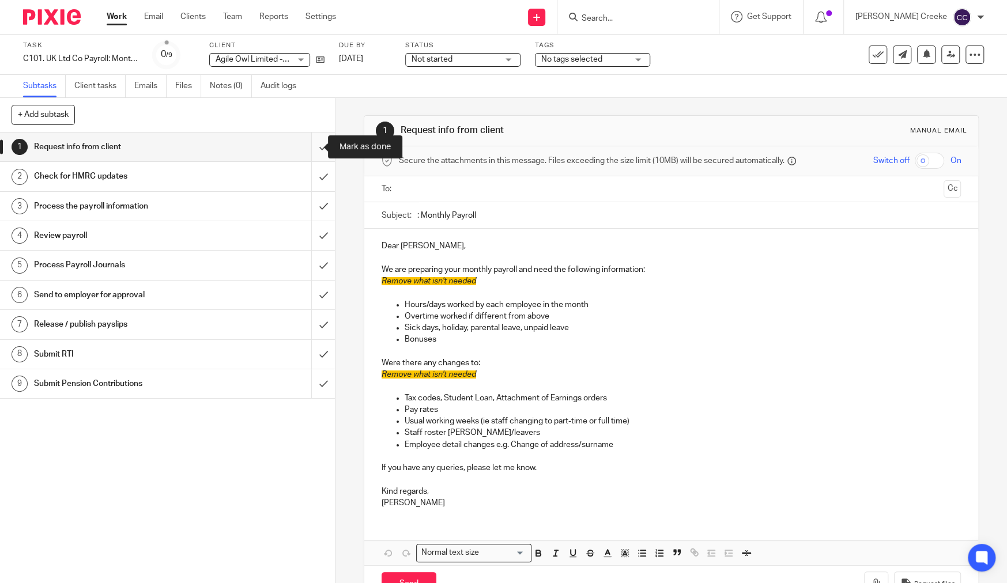
click at [313, 150] on input "submit" at bounding box center [167, 147] width 335 height 29
click at [306, 175] on input "submit" at bounding box center [167, 176] width 335 height 29
click at [306, 205] on input "submit" at bounding box center [167, 206] width 335 height 29
click at [307, 230] on input "submit" at bounding box center [167, 235] width 335 height 29
drag, startPoint x: 301, startPoint y: 264, endPoint x: 318, endPoint y: 298, distance: 37.9
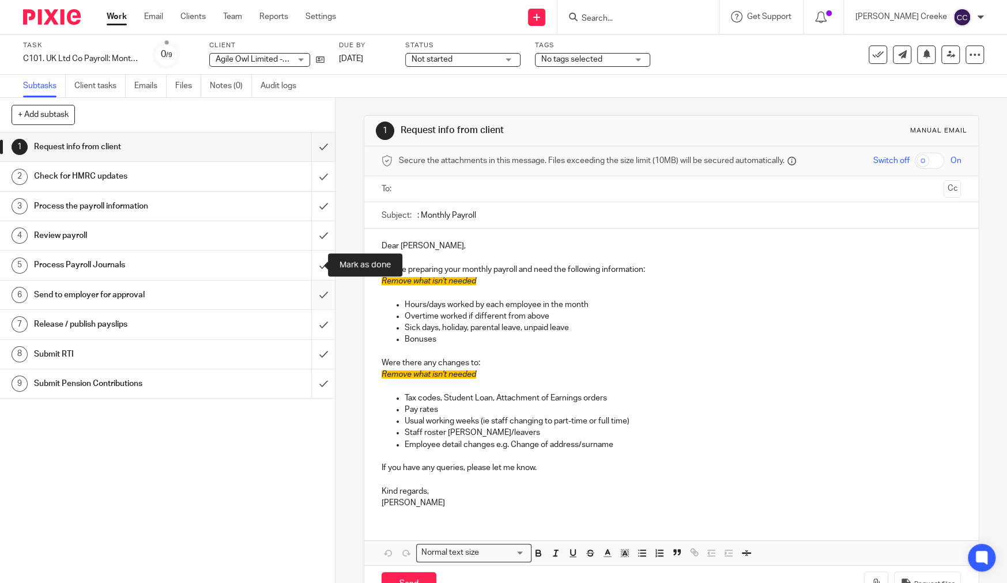
click at [302, 265] on input "submit" at bounding box center [167, 265] width 335 height 29
click at [308, 296] on input "submit" at bounding box center [167, 295] width 335 height 29
click at [312, 326] on input "submit" at bounding box center [167, 324] width 335 height 29
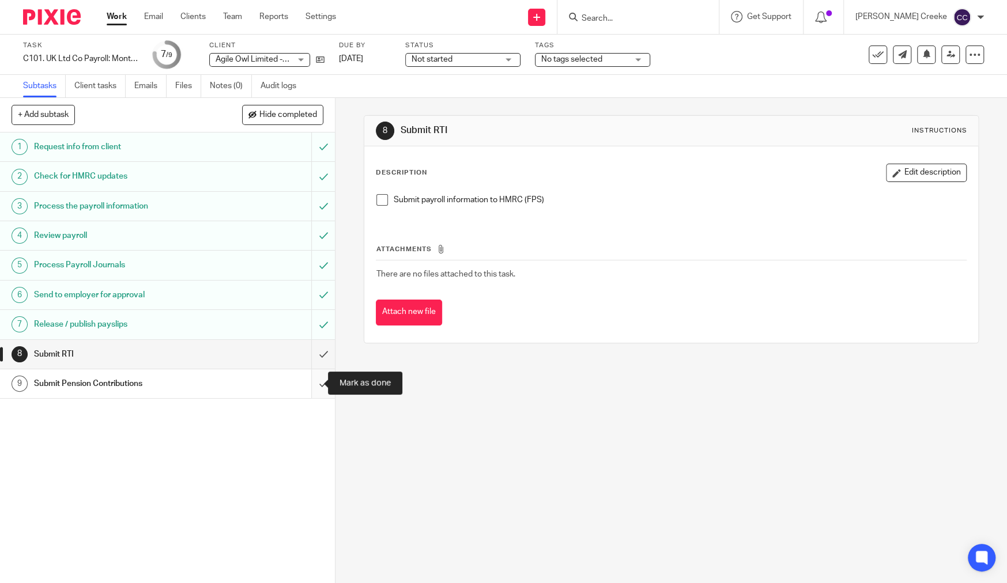
click at [315, 384] on input "submit" at bounding box center [167, 383] width 335 height 29
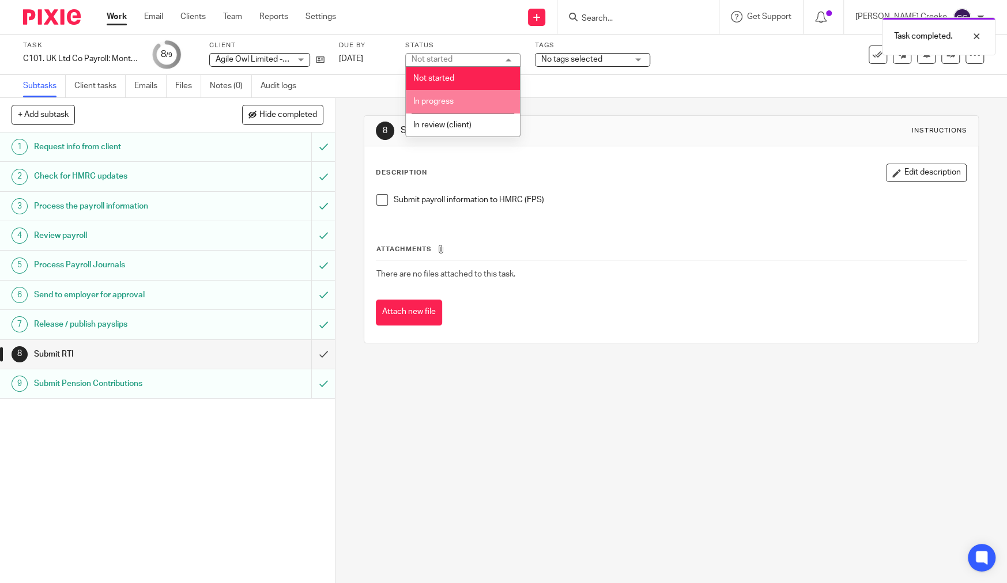
drag, startPoint x: 450, startPoint y: 107, endPoint x: 489, endPoint y: 85, distance: 44.4
click at [451, 106] on li "In progress" at bounding box center [463, 102] width 114 height 24
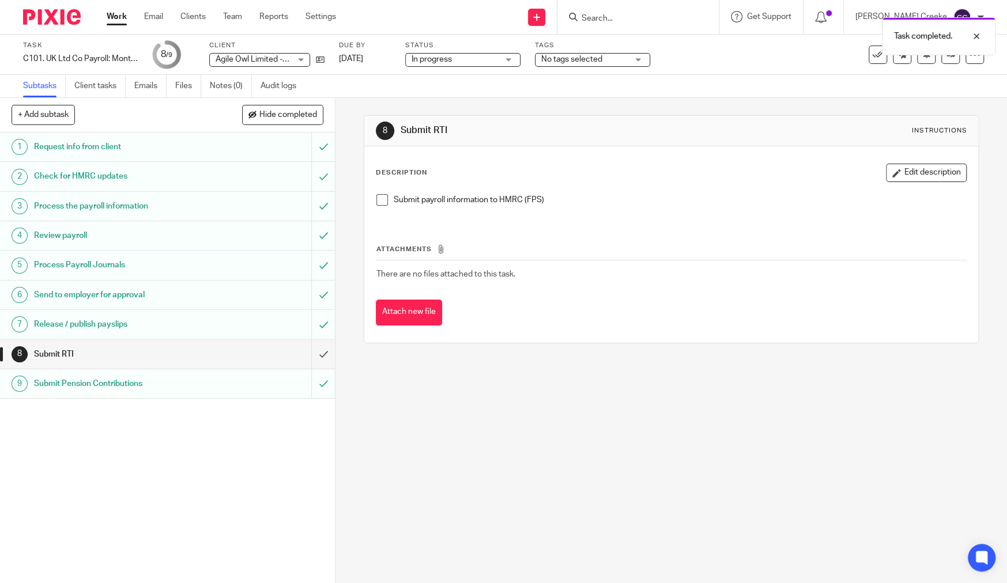
click at [559, 63] on span "No tags selected" at bounding box center [571, 59] width 61 height 8
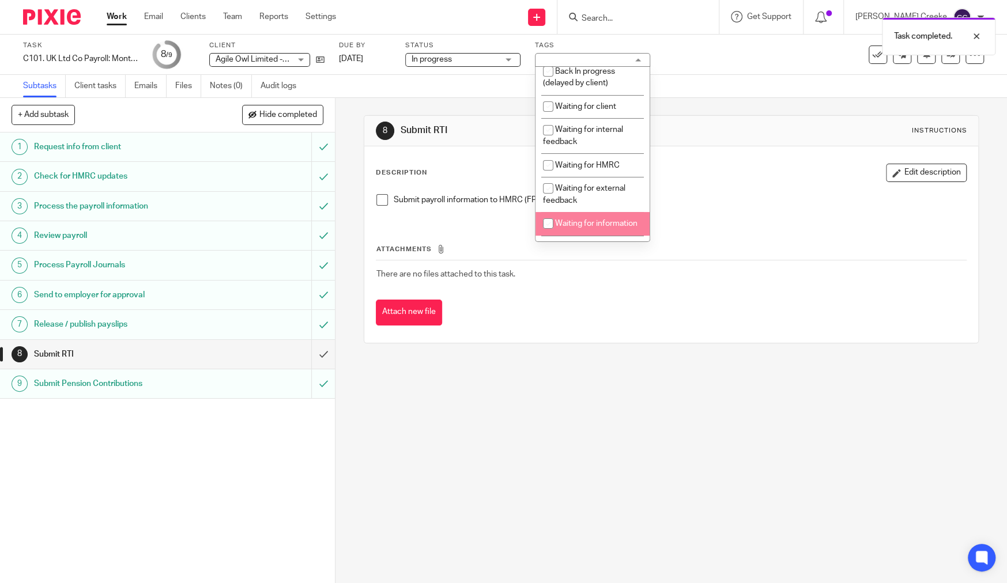
scroll to position [40, 0]
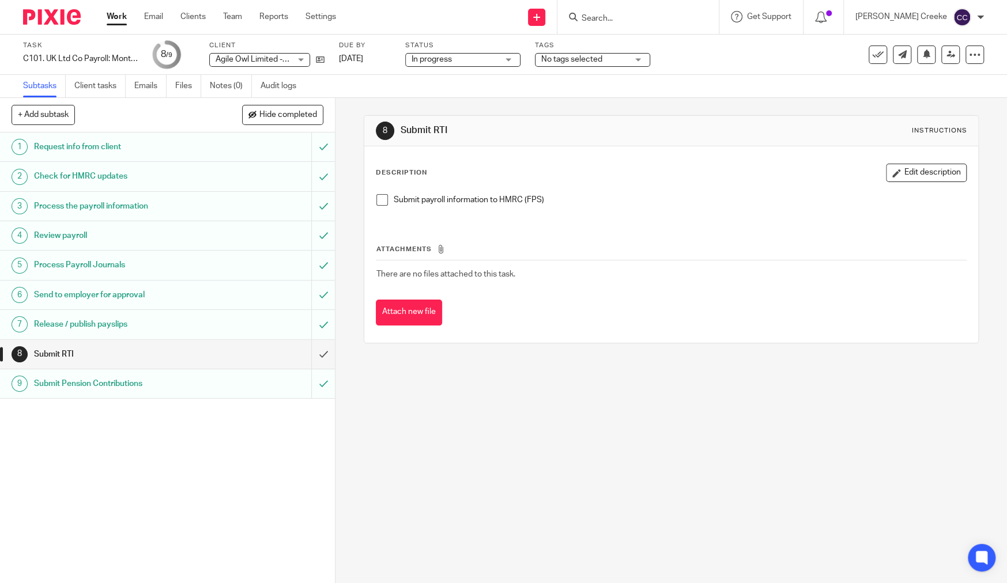
drag, startPoint x: 698, startPoint y: 60, endPoint x: 433, endPoint y: 23, distance: 267.7
click at [696, 62] on div "Task C101. UK Ltd Co Payroll: Monthly Save C101. UK Ltd Co Payroll: Monthly 8 /…" at bounding box center [423, 55] width 800 height 28
